Goal: Task Accomplishment & Management: Use online tool/utility

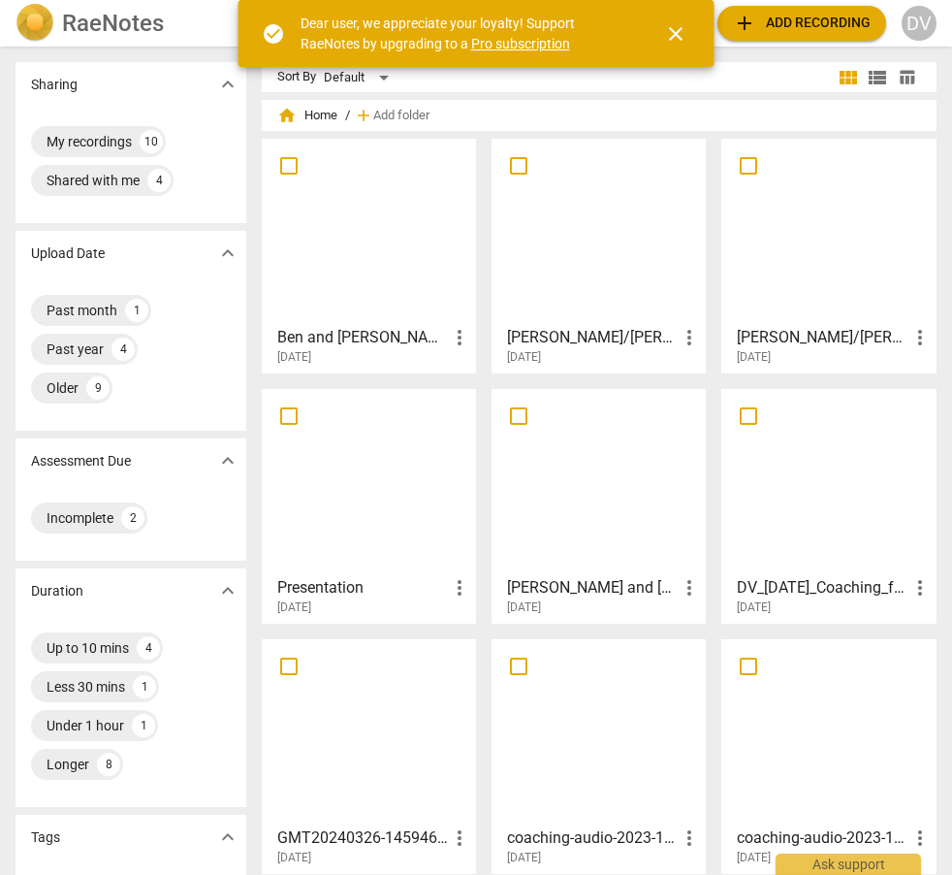
click at [678, 34] on span "close" at bounding box center [675, 33] width 23 height 23
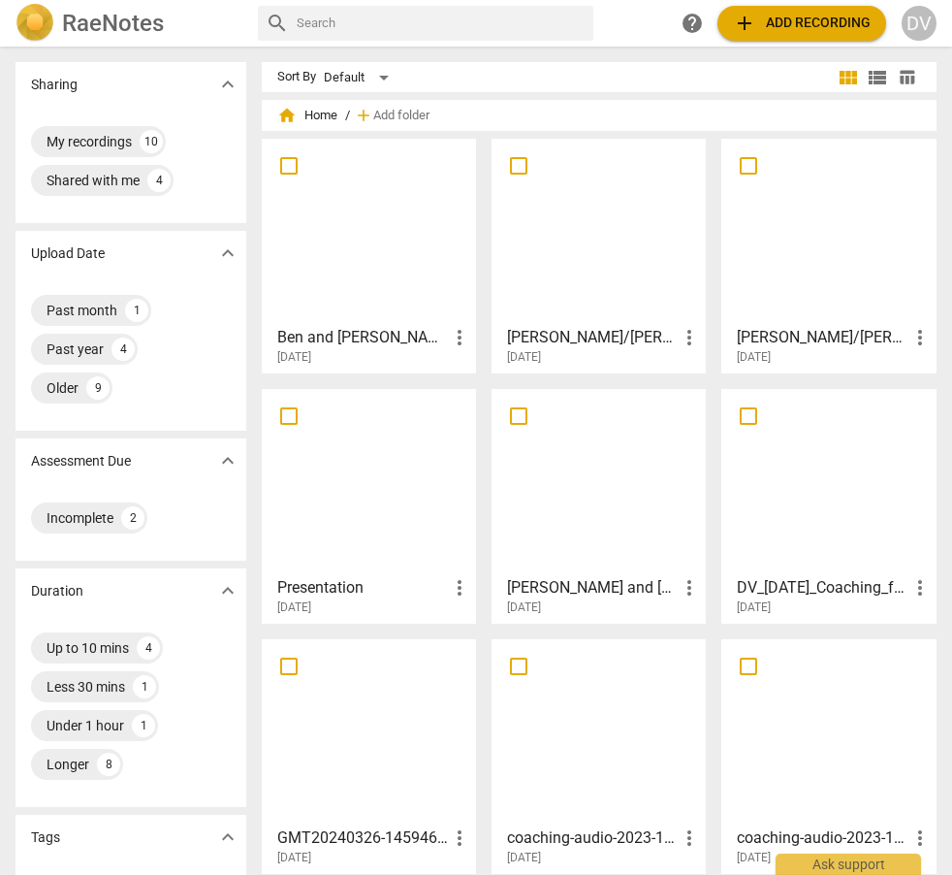
click at [766, 21] on span "add Add recording" at bounding box center [802, 23] width 138 height 23
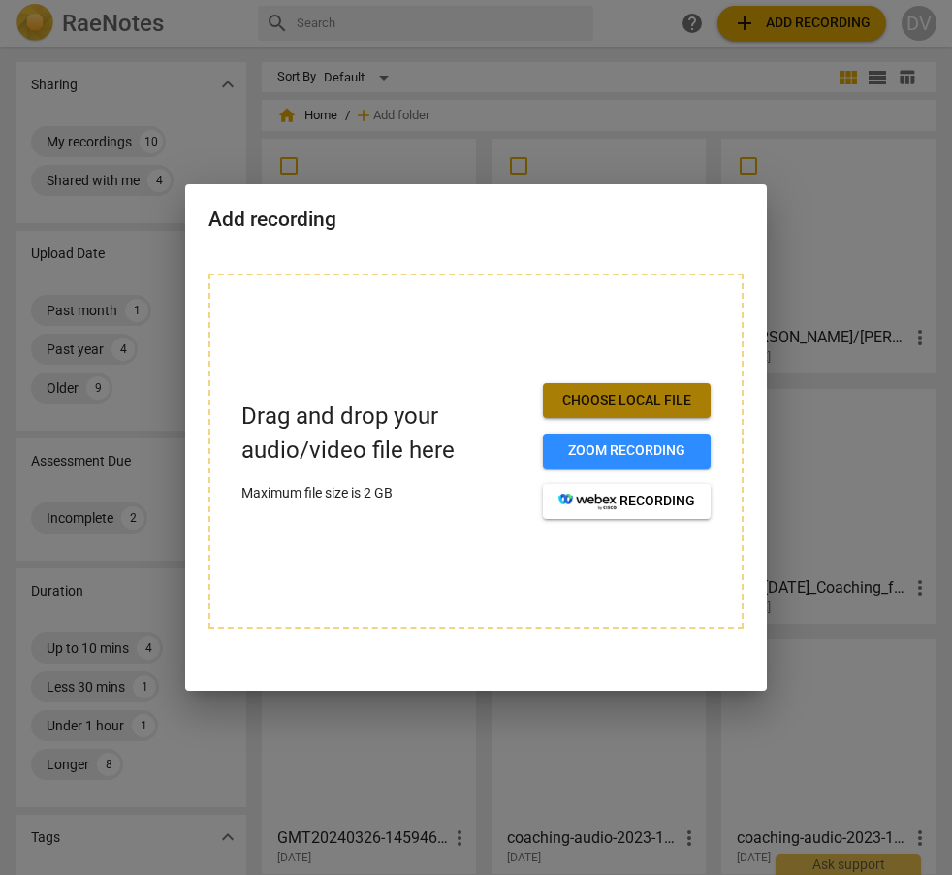
click at [631, 398] on span "Choose local file" at bounding box center [626, 400] width 137 height 19
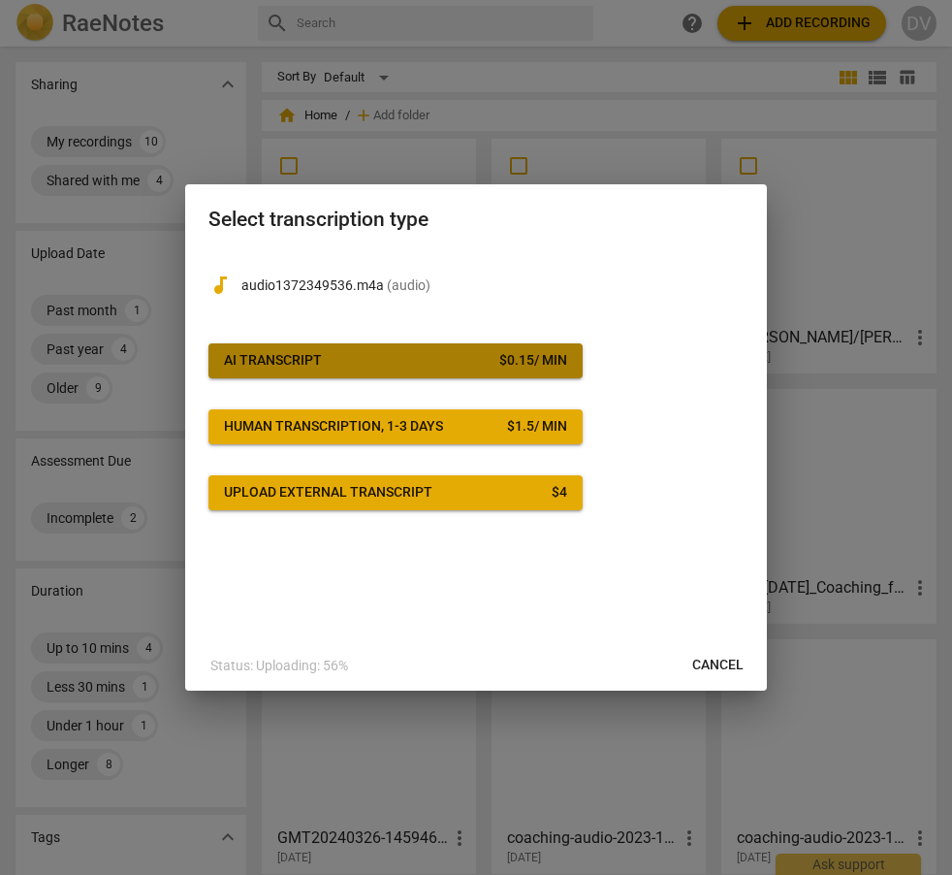
click at [472, 360] on span "AI Transcript $ 0.15 / min" at bounding box center [395, 360] width 343 height 19
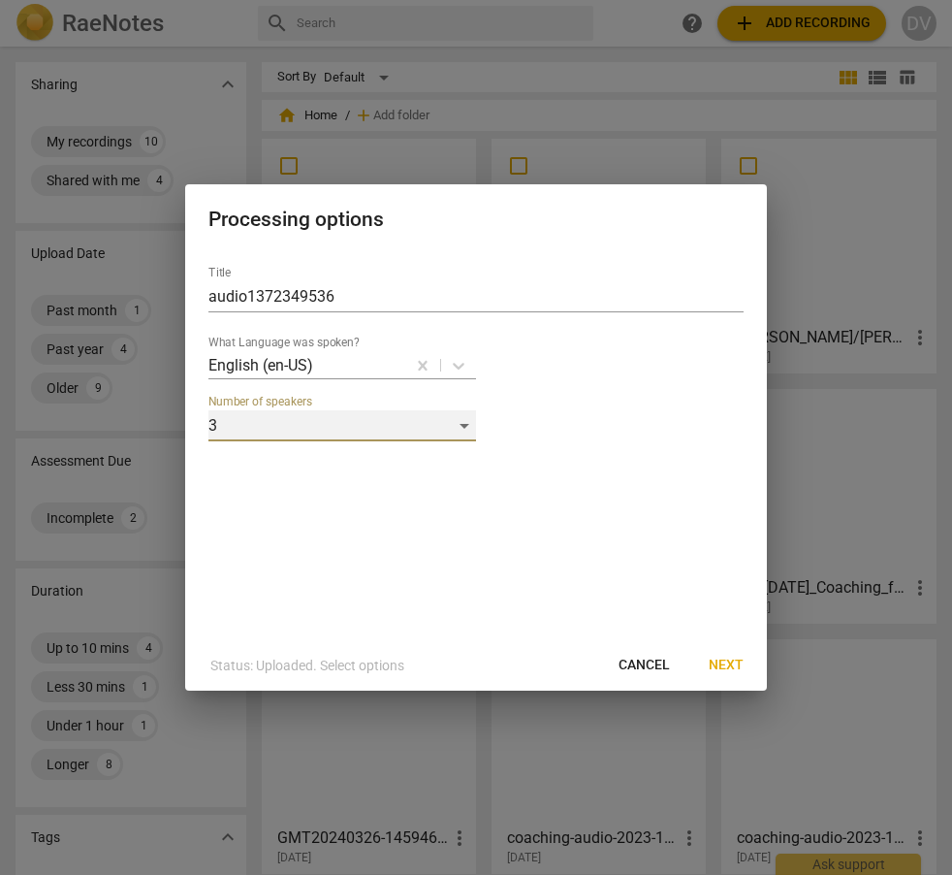
click at [463, 426] on div "3" at bounding box center [342, 425] width 268 height 31
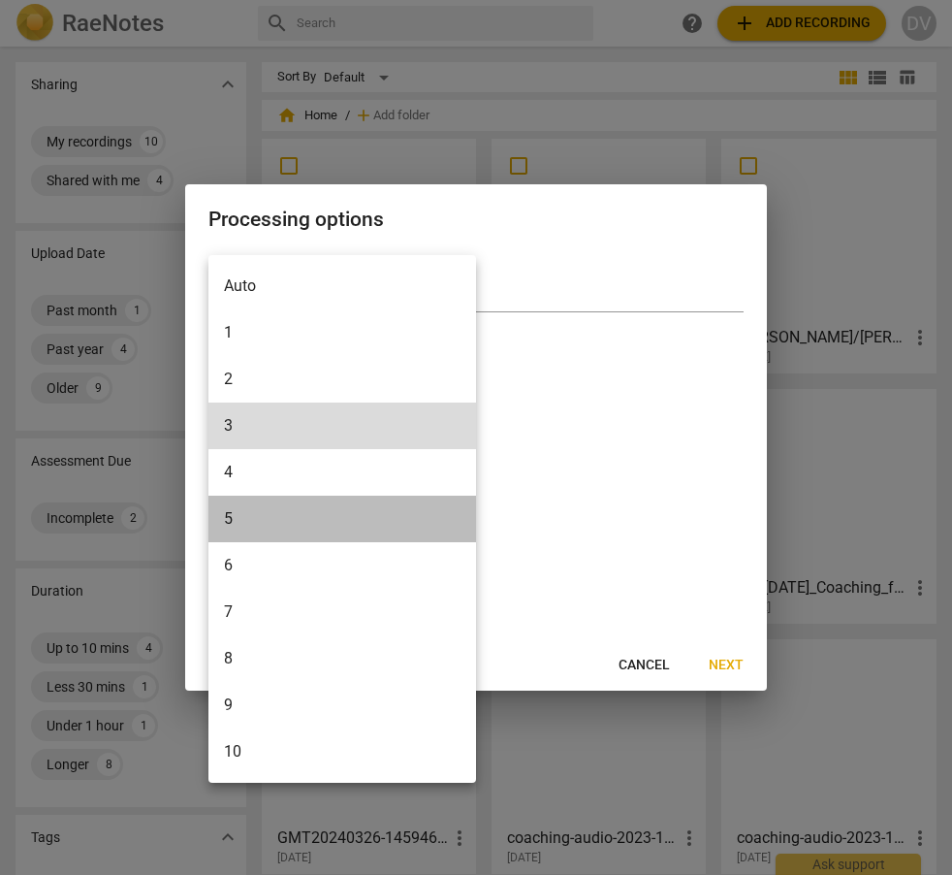
click at [356, 510] on li "5" at bounding box center [342, 518] width 268 height 47
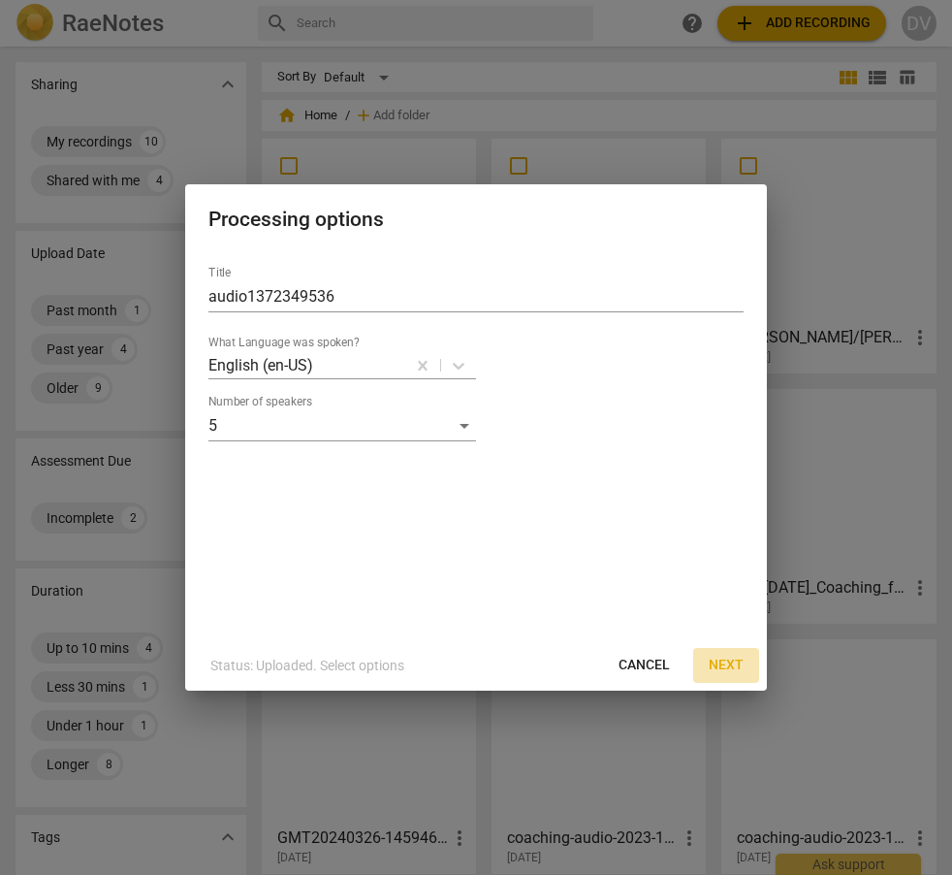
click at [723, 667] on span "Next" at bounding box center [726, 664] width 35 height 19
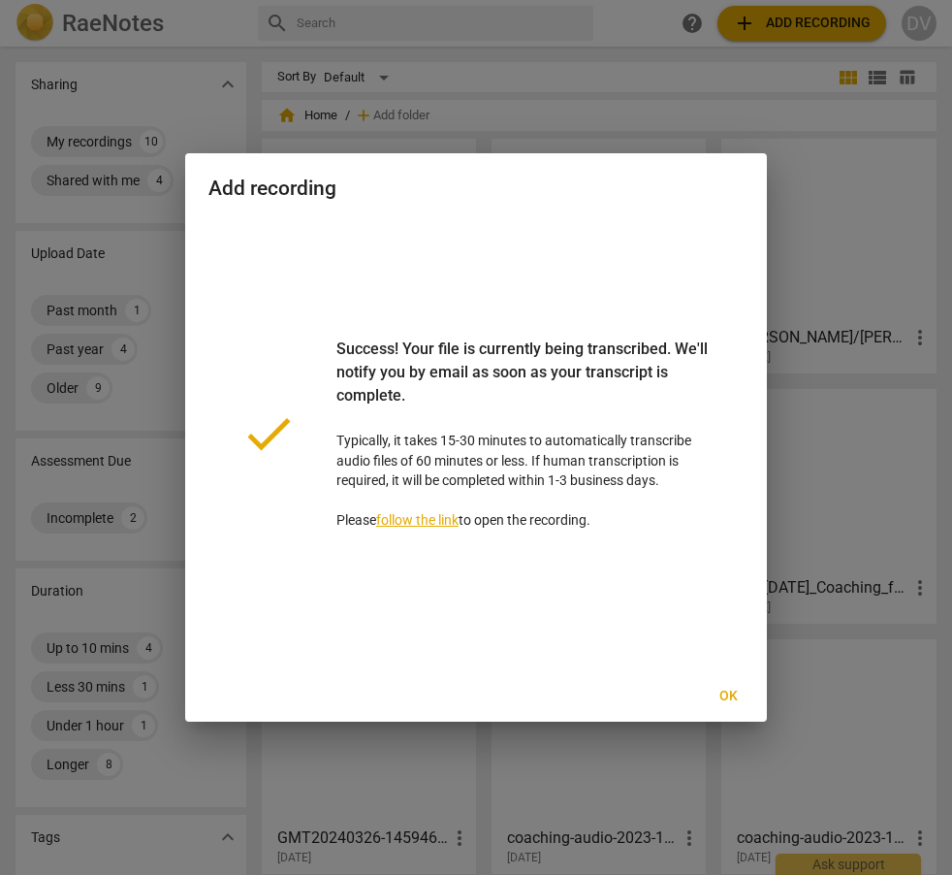
click at [725, 691] on span "Ok" at bounding box center [728, 695] width 31 height 19
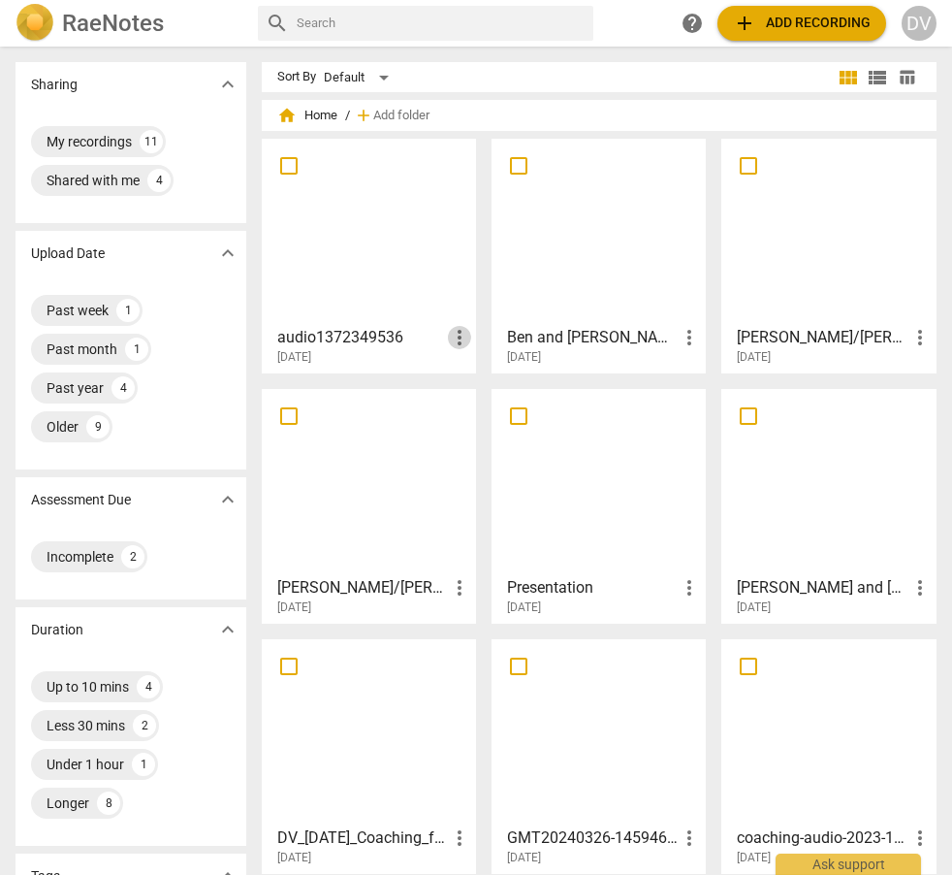
click at [454, 335] on span "more_vert" at bounding box center [459, 337] width 23 height 23
click at [762, 22] on div at bounding box center [476, 437] width 952 height 875
click at [457, 341] on span "more_vert" at bounding box center [459, 337] width 23 height 23
click at [475, 376] on li "Delete" at bounding box center [481, 384] width 74 height 47
click at [765, 21] on span "add Add recording" at bounding box center [802, 23] width 138 height 23
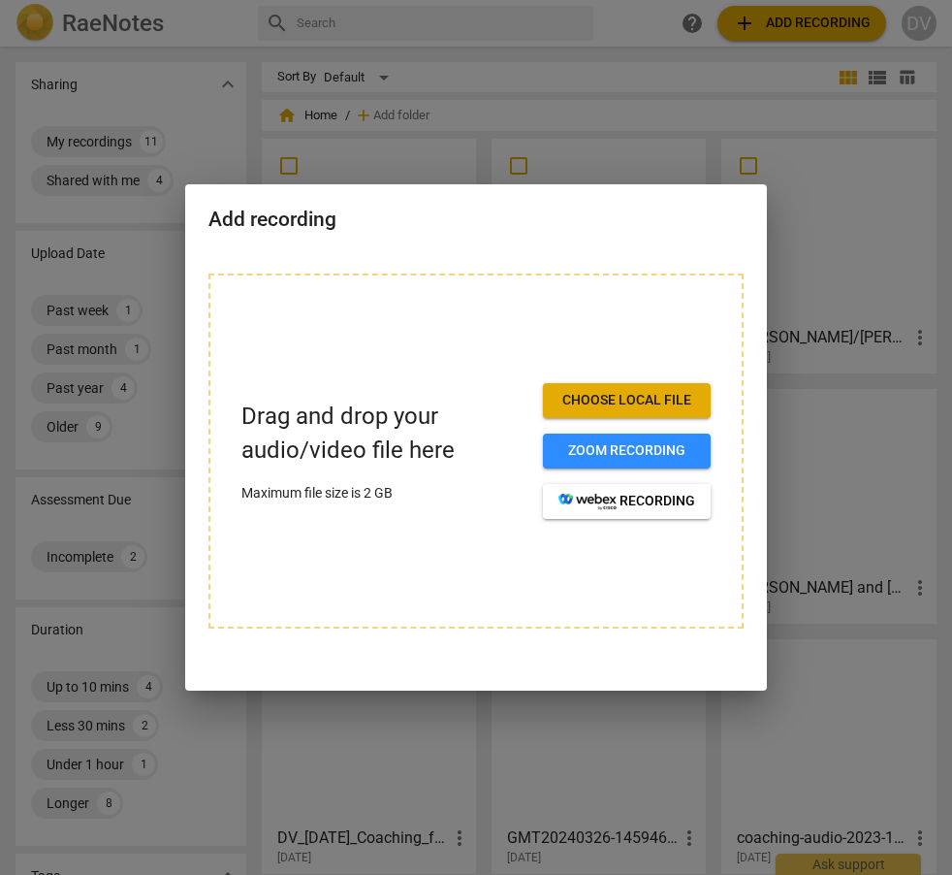
click at [620, 407] on span "Choose local file" at bounding box center [626, 400] width 137 height 19
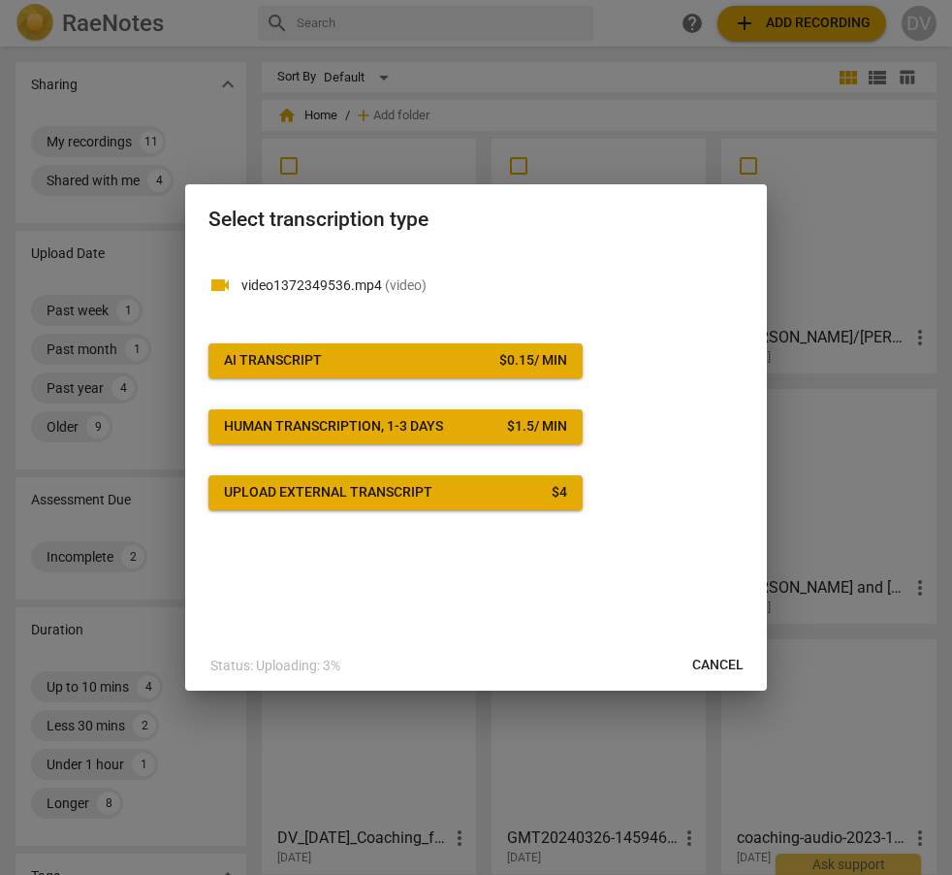
click at [420, 365] on span "AI Transcript $ 0.15 / min" at bounding box center [395, 360] width 343 height 19
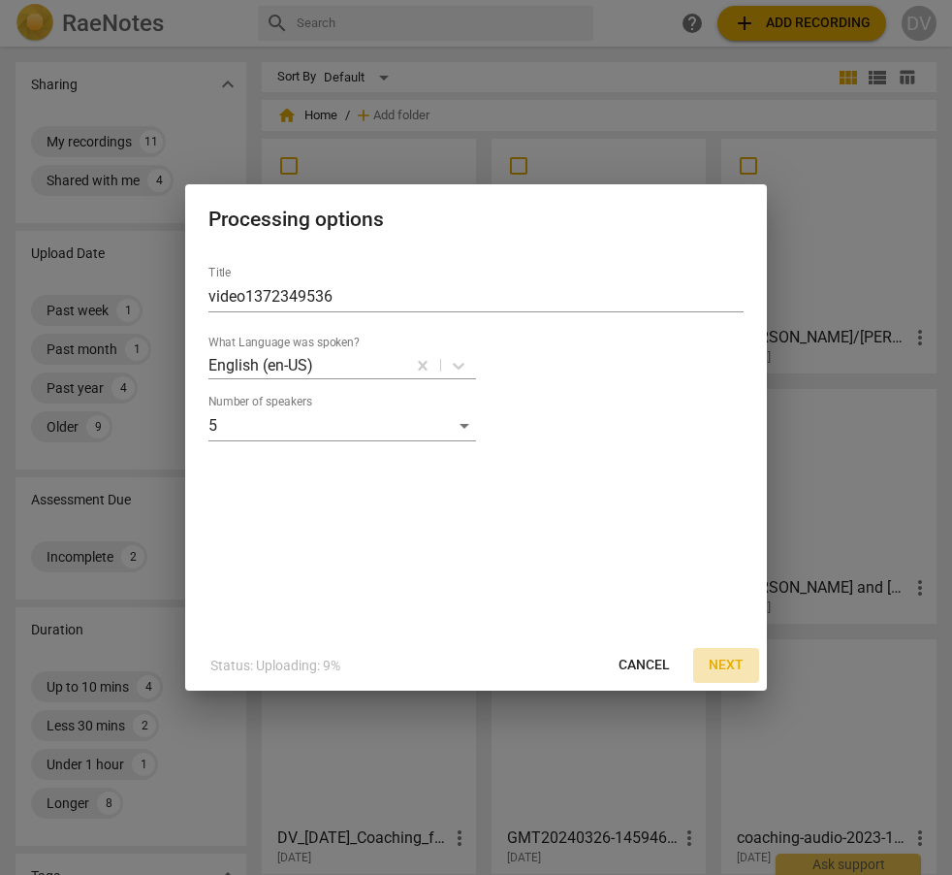
click at [718, 658] on span "Next" at bounding box center [726, 664] width 35 height 19
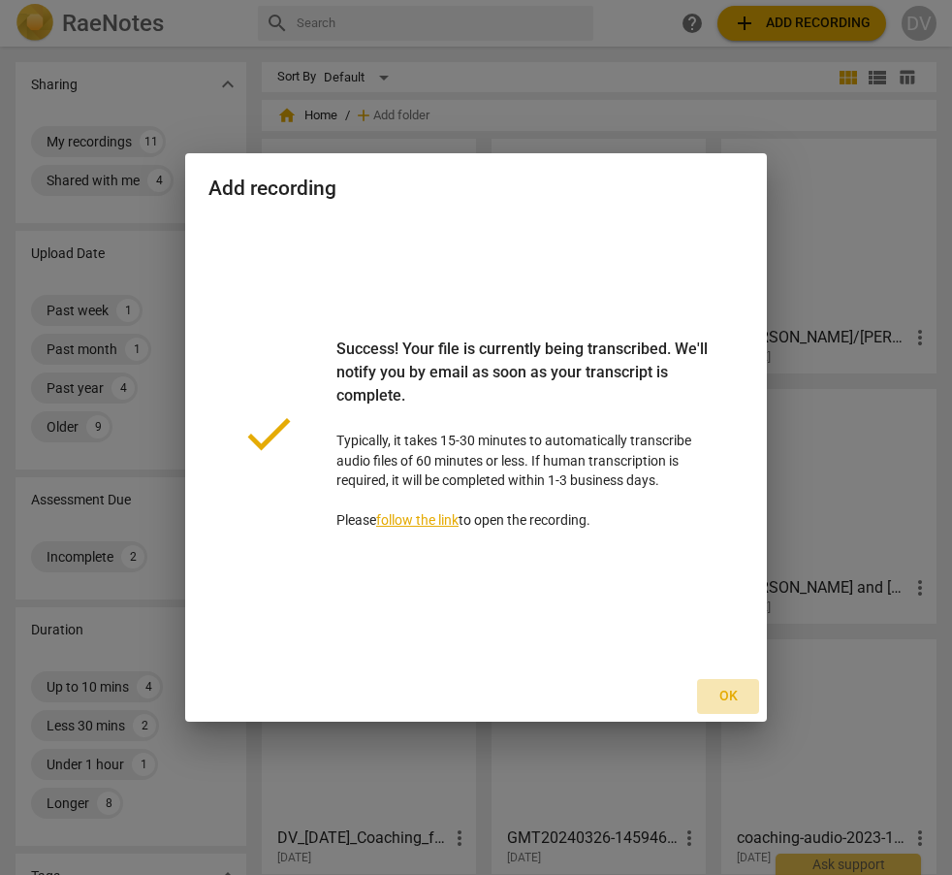
click at [719, 691] on span "Ok" at bounding box center [728, 695] width 31 height 19
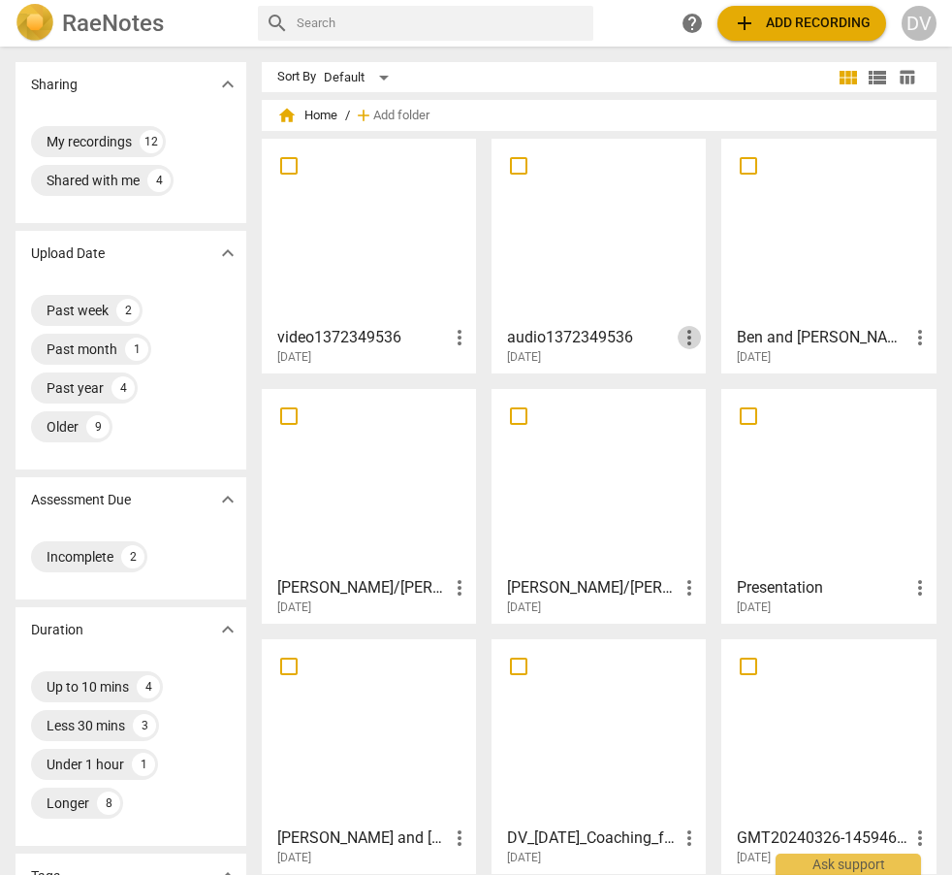
click at [684, 335] on span "more_vert" at bounding box center [689, 337] width 23 height 23
click at [559, 220] on div at bounding box center [476, 437] width 952 height 875
click at [530, 29] on input "text" at bounding box center [442, 23] width 290 height 31
click at [698, 23] on span "help" at bounding box center [692, 23] width 23 height 23
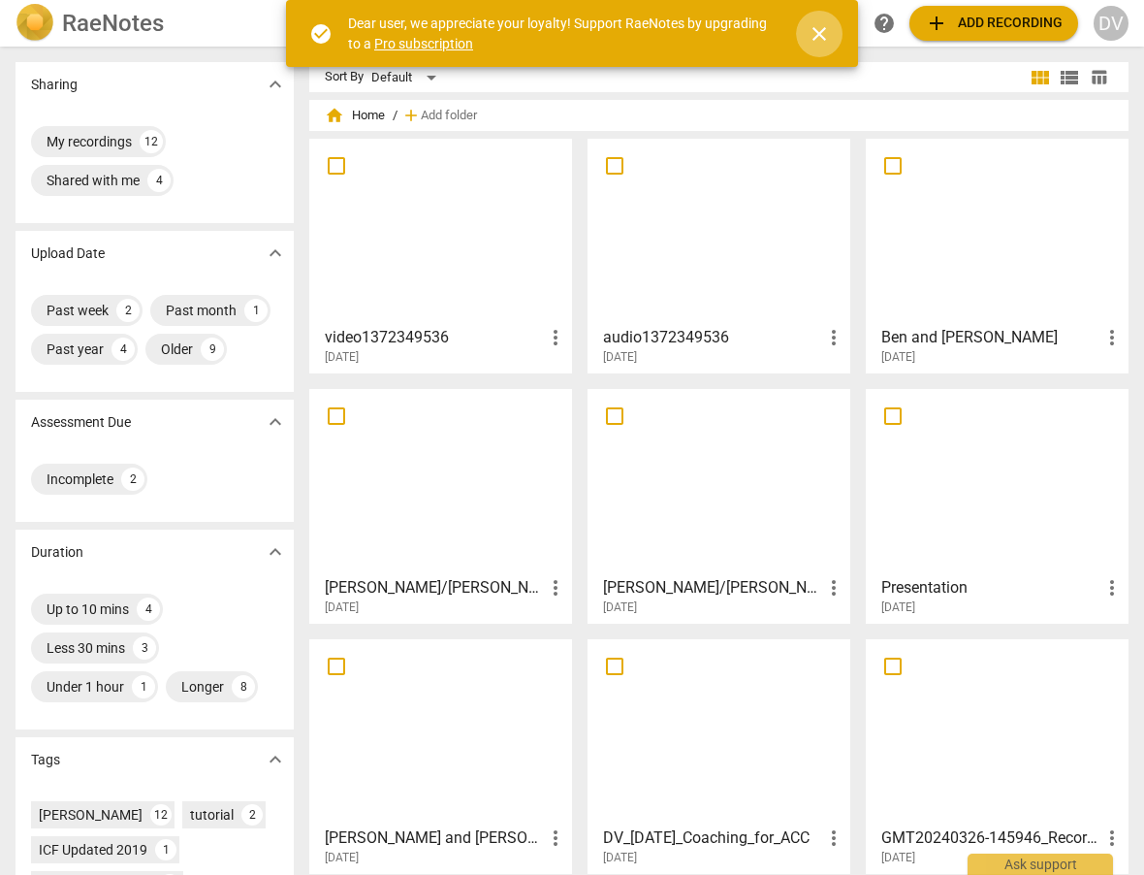
click at [817, 25] on span "close" at bounding box center [819, 33] width 23 height 23
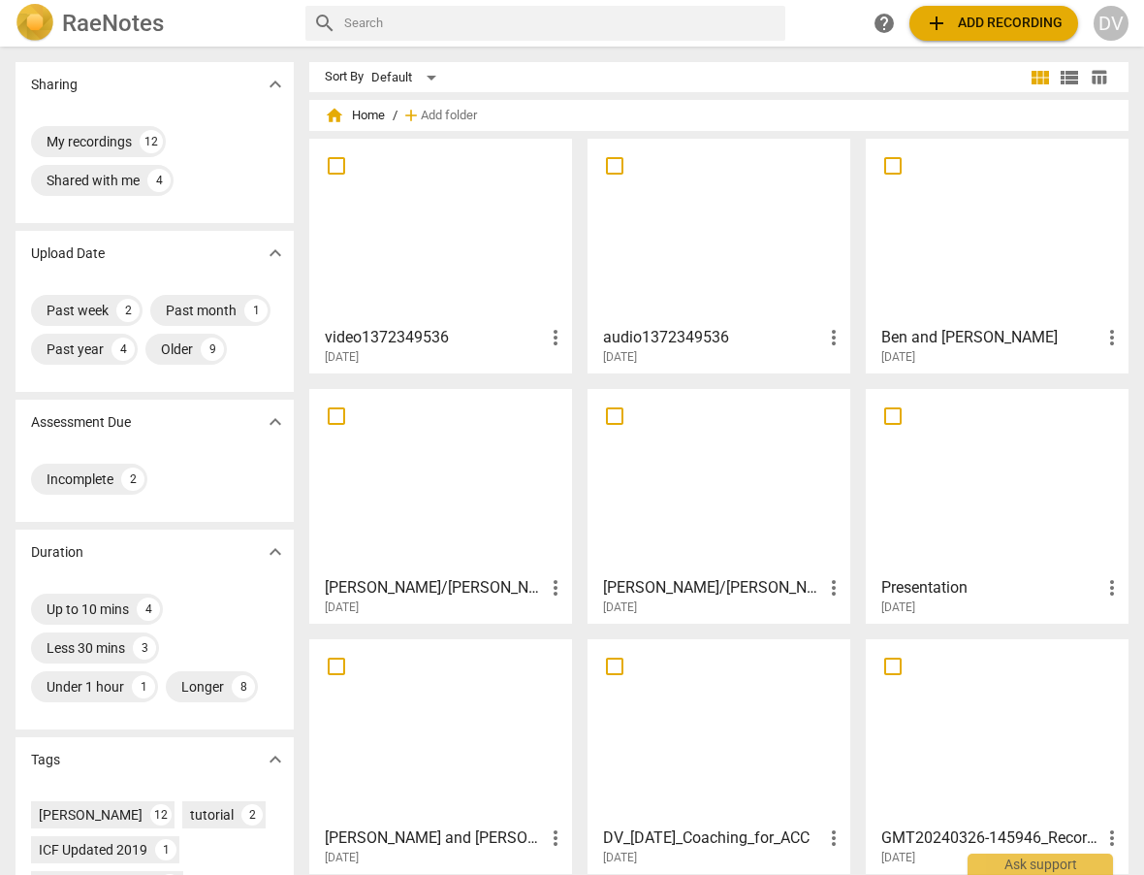
click at [553, 332] on span "more_vert" at bounding box center [555, 337] width 23 height 23
click at [519, 283] on div at bounding box center [572, 437] width 1144 height 875
click at [491, 249] on div at bounding box center [440, 231] width 249 height 172
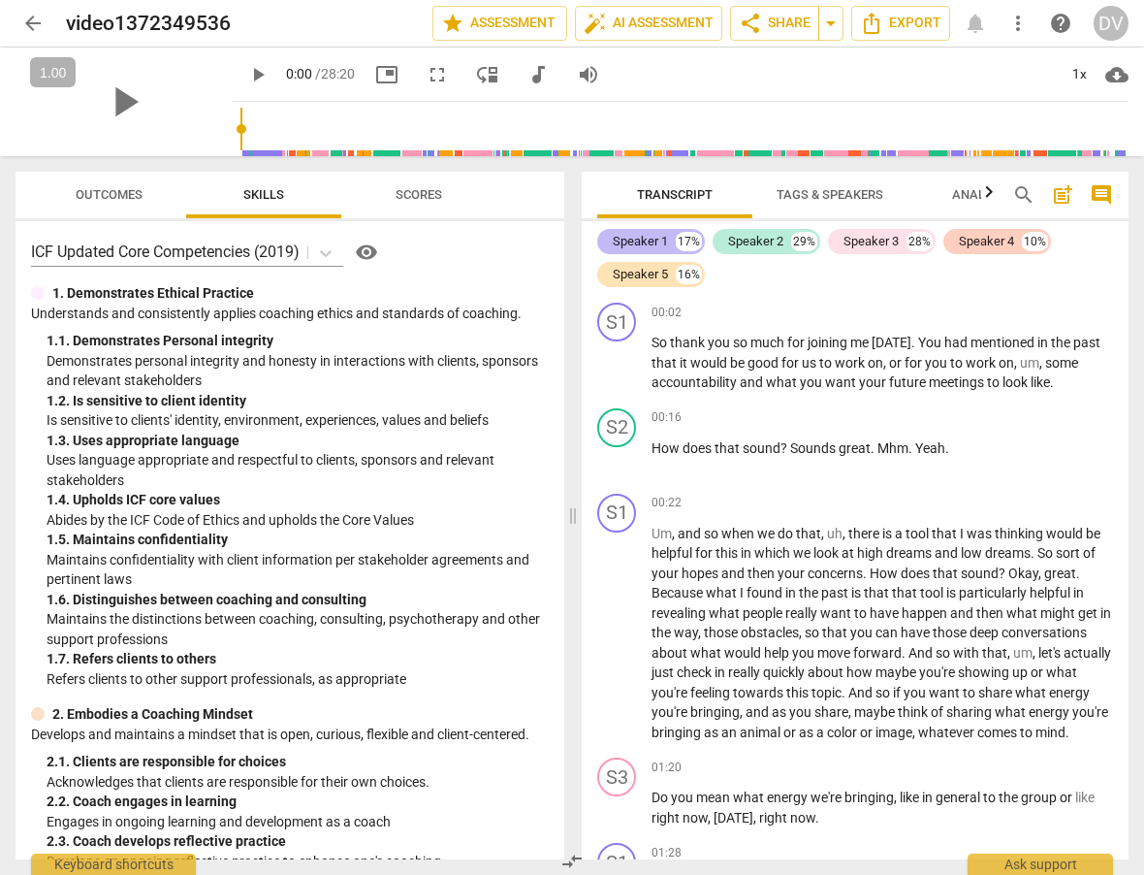
click at [639, 242] on div "Speaker 1" at bounding box center [640, 241] width 55 height 19
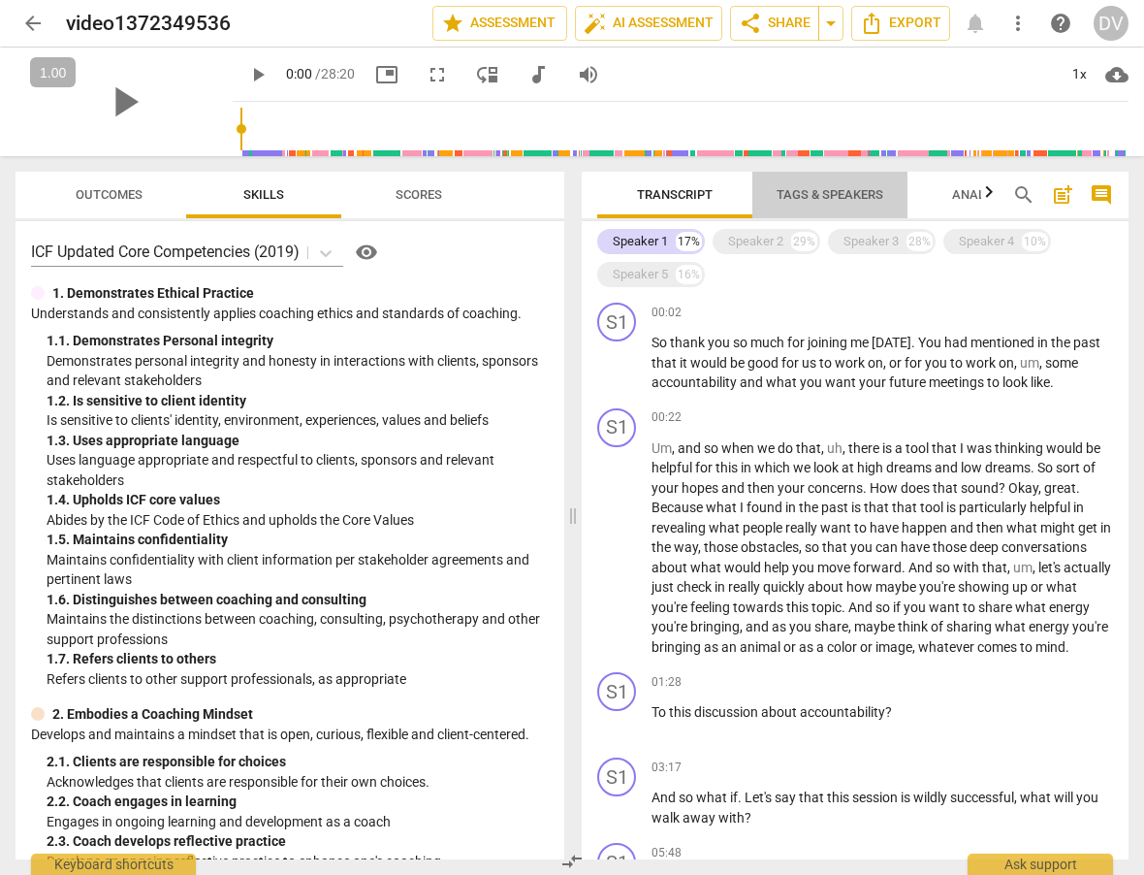
click at [818, 201] on span "Tags & Speakers" at bounding box center [830, 194] width 107 height 15
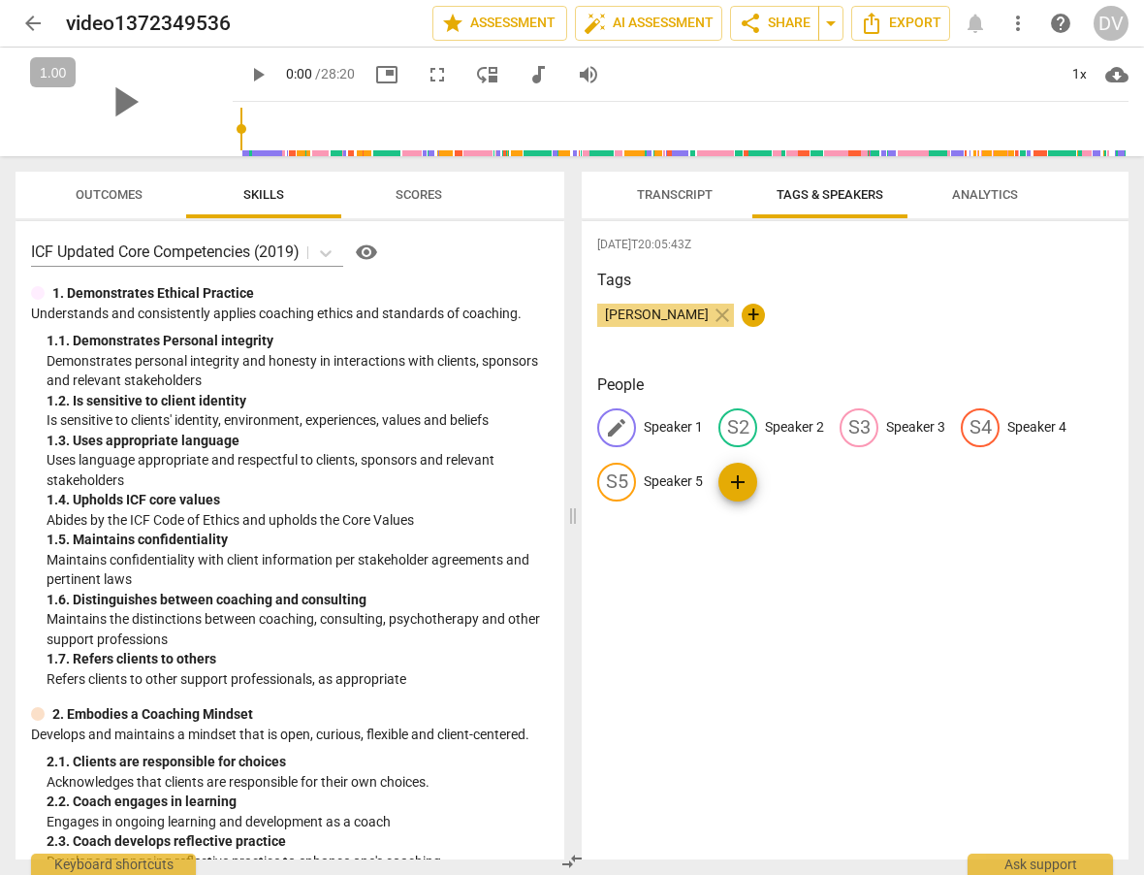
click at [672, 423] on p "Speaker 1" at bounding box center [673, 427] width 59 height 20
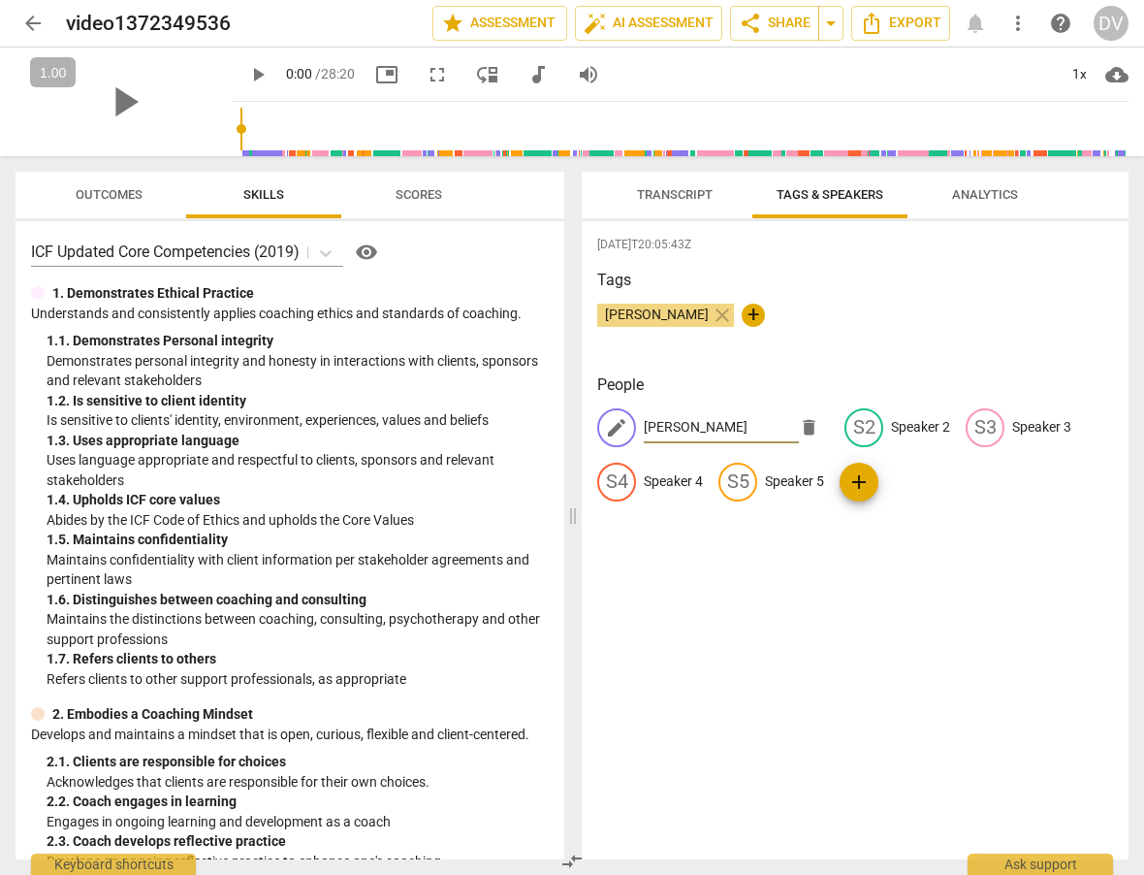
type input "Dina"
click at [782, 284] on h3 "Tags" at bounding box center [855, 280] width 516 height 23
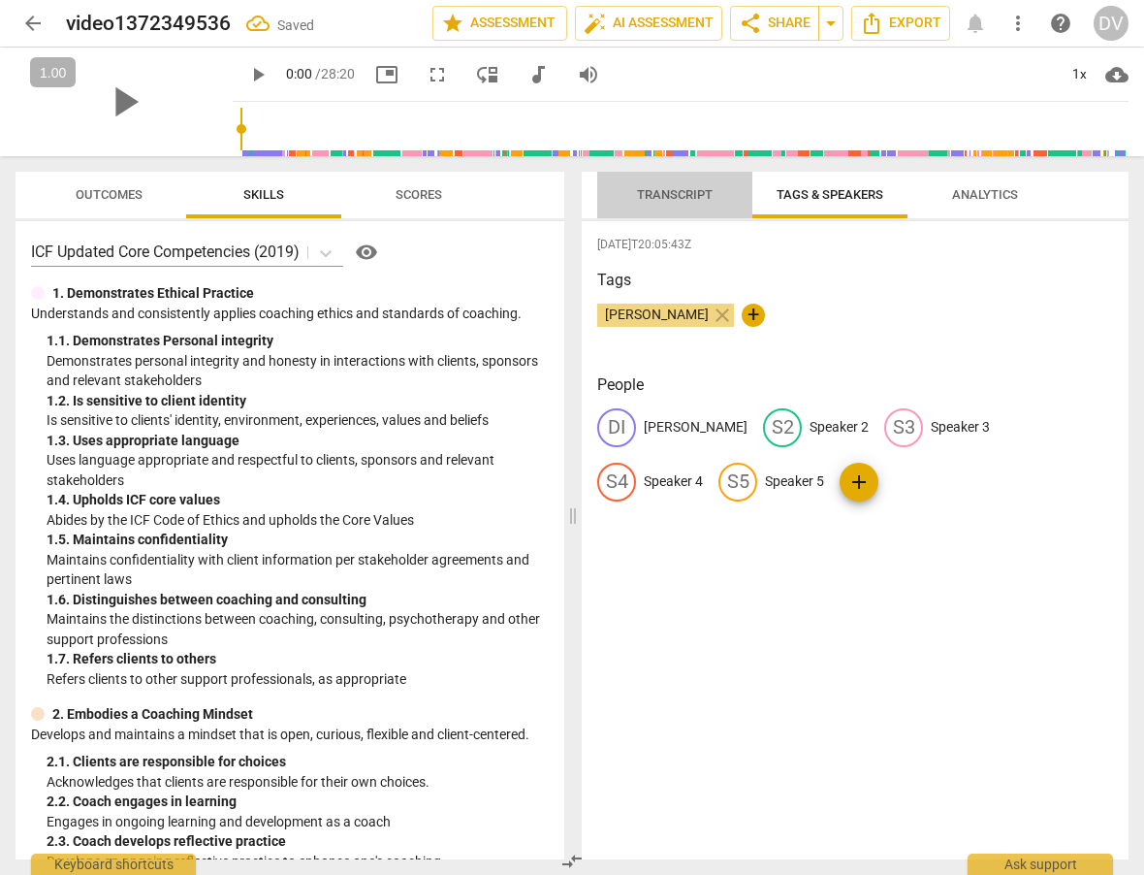
click at [686, 198] on span "Transcript" at bounding box center [675, 194] width 76 height 15
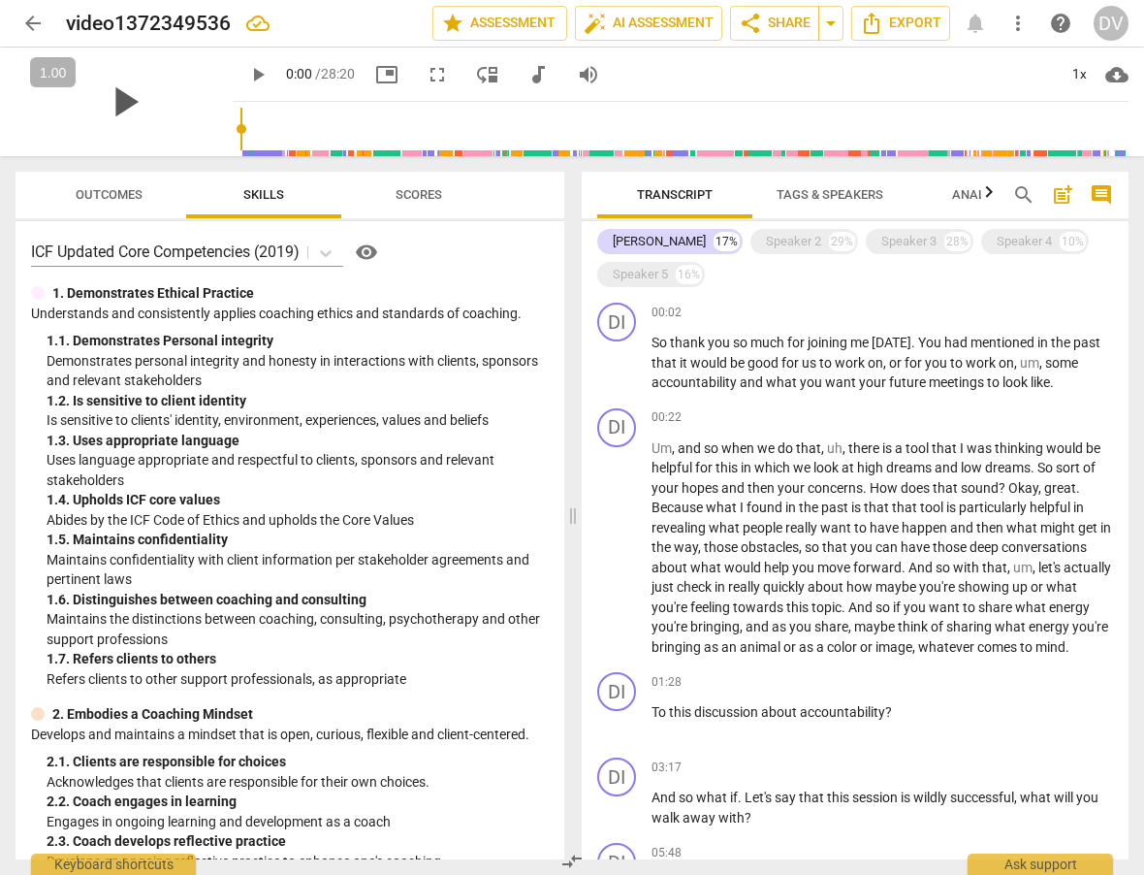
click at [109, 97] on span "play_arrow" at bounding box center [124, 102] width 50 height 50
click at [240, 126] on input "range" at bounding box center [684, 129] width 888 height 62
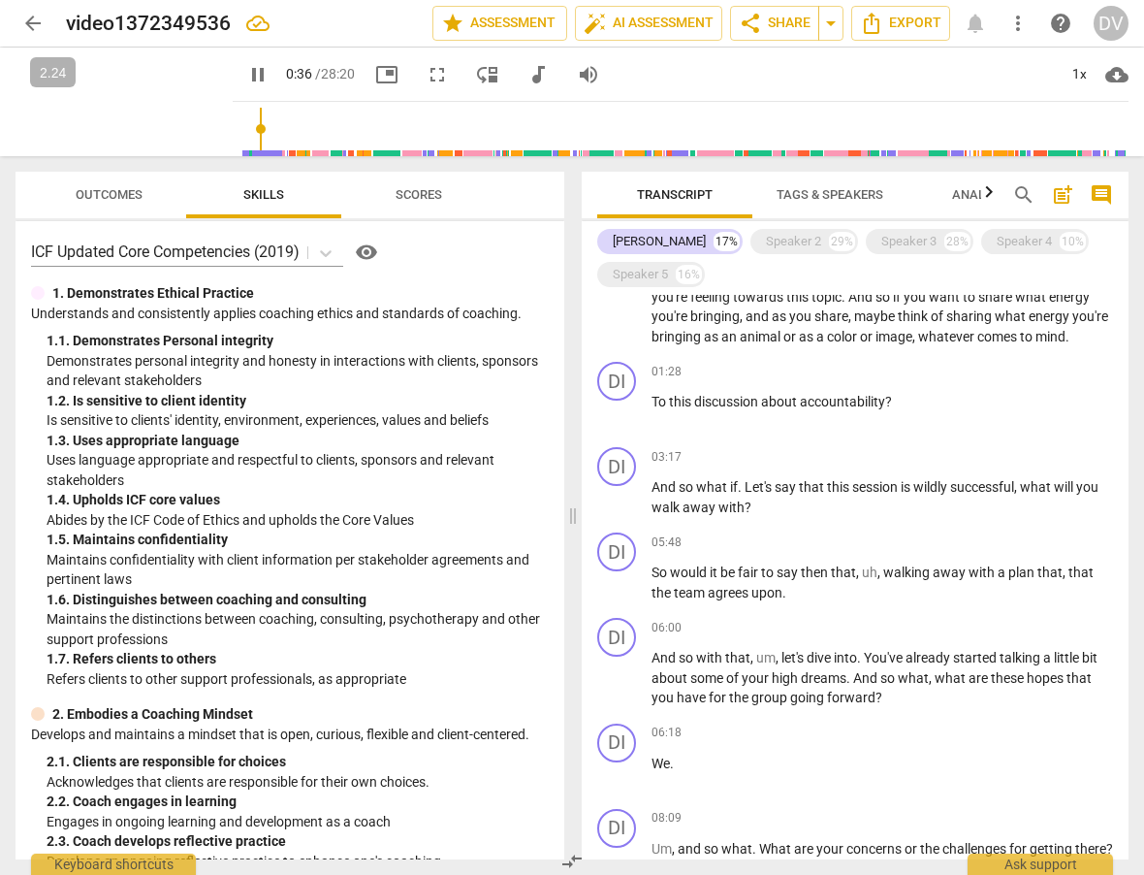
scroll to position [367, 0]
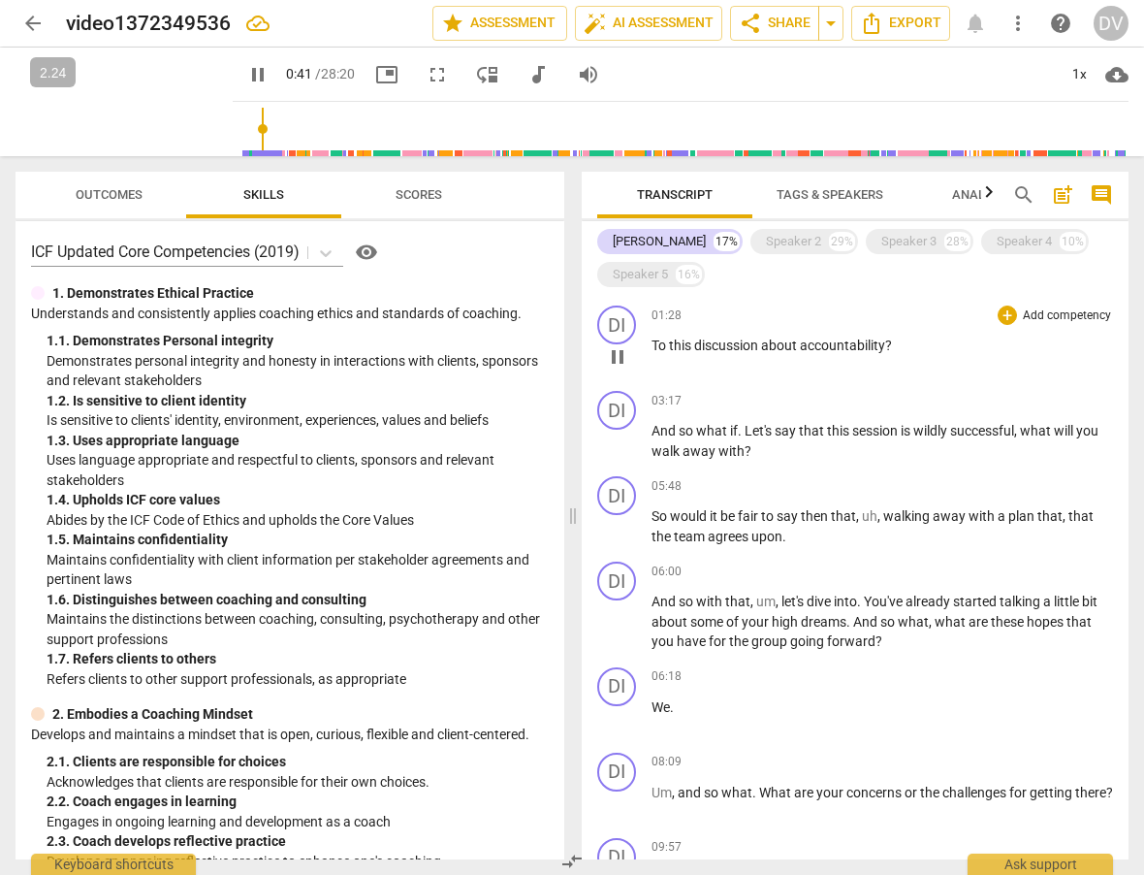
click at [702, 353] on span "discussion" at bounding box center [727, 345] width 67 height 16
click at [617, 368] on span "pause" at bounding box center [617, 356] width 23 height 23
click at [617, 368] on span "play_arrow" at bounding box center [617, 356] width 23 height 23
click at [246, 72] on span "pause" at bounding box center [257, 74] width 23 height 23
type input "104"
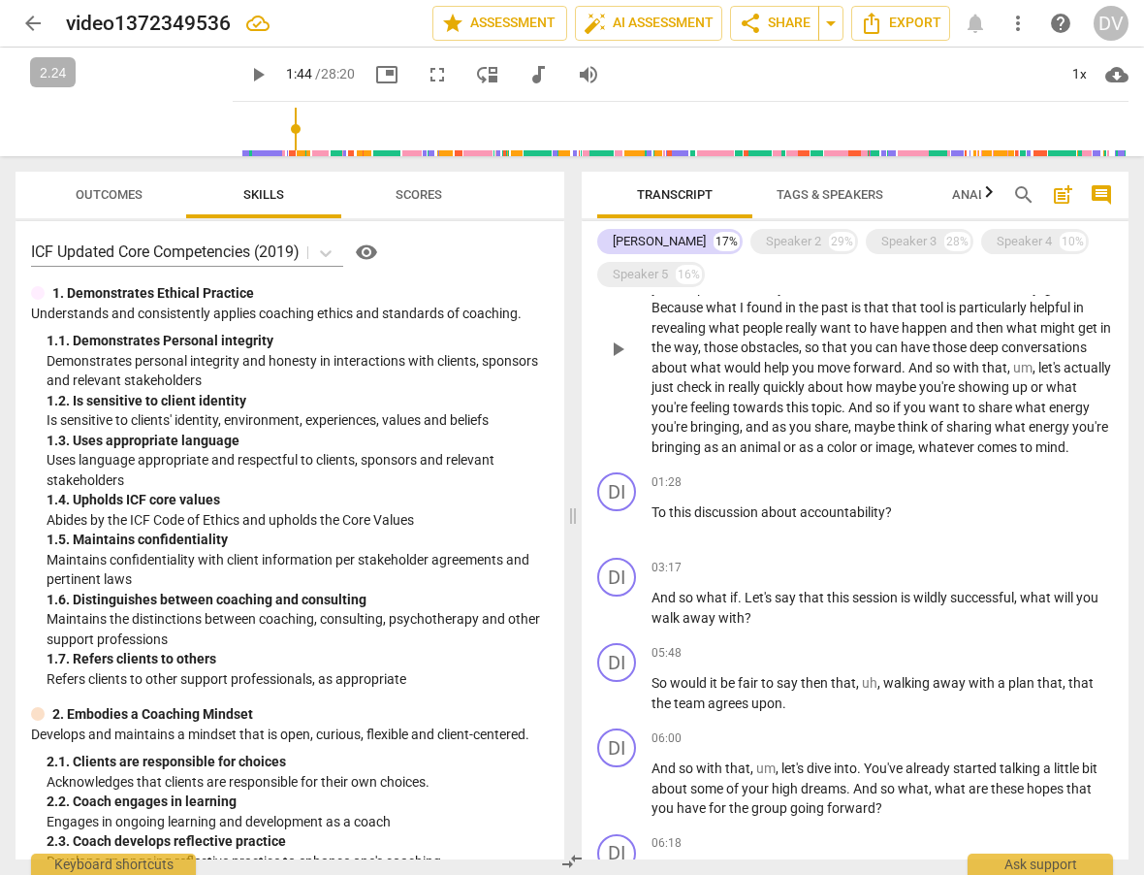
scroll to position [201, 0]
